Goal: Task Accomplishment & Management: Use online tool/utility

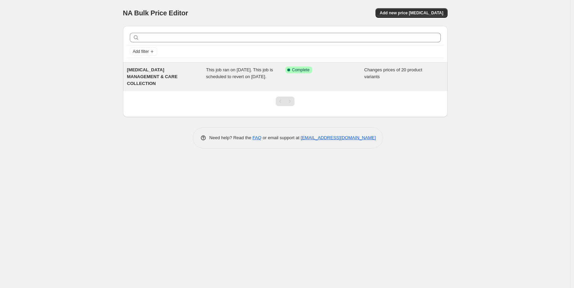
click at [385, 81] on div "Changes prices of 20 product variants" at bounding box center [403, 77] width 79 height 20
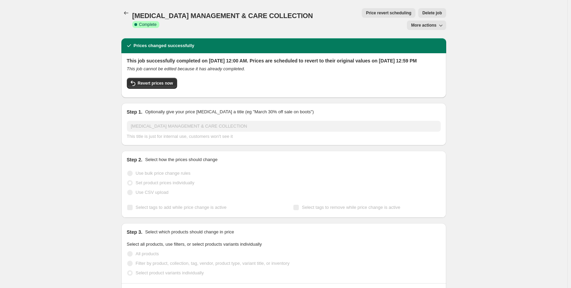
click at [361, 10] on button "Price revert scheduling" at bounding box center [388, 13] width 54 height 10
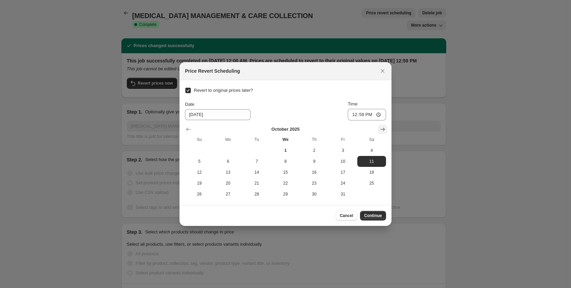
click at [383, 127] on icon "Show next month, November 2025" at bounding box center [382, 129] width 7 height 7
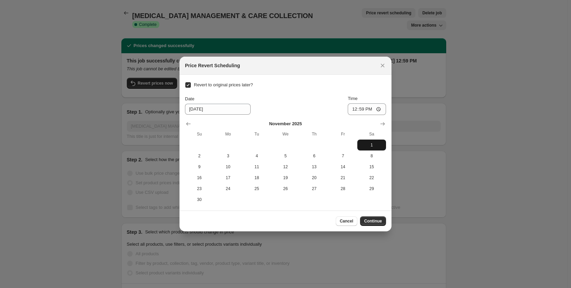
click at [369, 147] on span "1" at bounding box center [371, 144] width 23 height 5
type input "[DATE]"
click at [383, 110] on input "12:59" at bounding box center [366, 110] width 38 height 12
click at [380, 110] on input "12:59" at bounding box center [366, 110] width 38 height 12
type input "00:00"
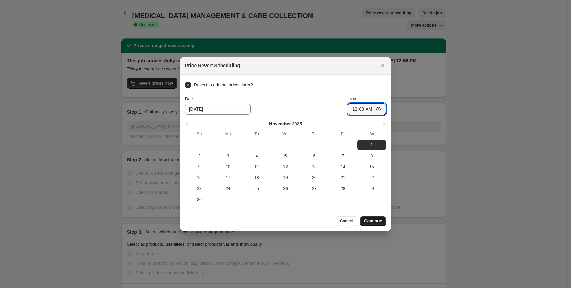
click at [375, 219] on button "Continue" at bounding box center [373, 222] width 26 height 10
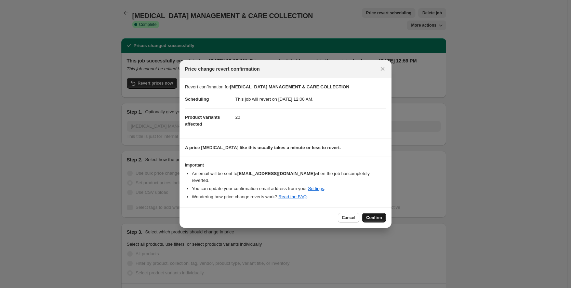
click at [379, 218] on button "Confirm" at bounding box center [374, 218] width 24 height 10
